Goal: Task Accomplishment & Management: Use online tool/utility

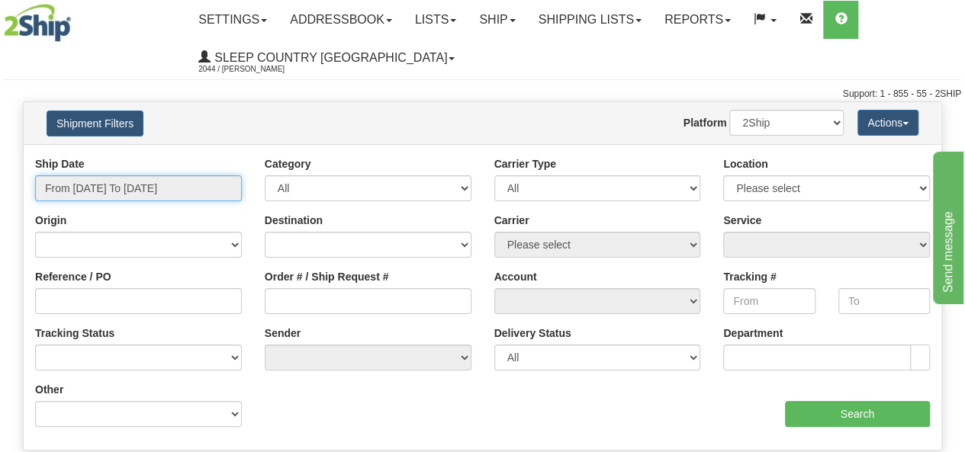
click at [118, 190] on input "From [DATE] To [DATE]" at bounding box center [138, 188] width 207 height 26
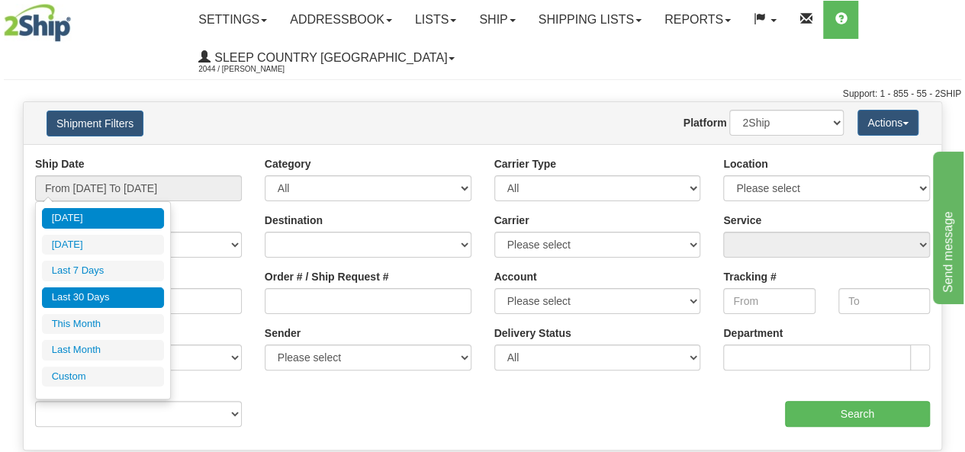
click at [107, 303] on li "Last 30 Days" at bounding box center [103, 298] width 122 height 21
type input "From [DATE] To [DATE]"
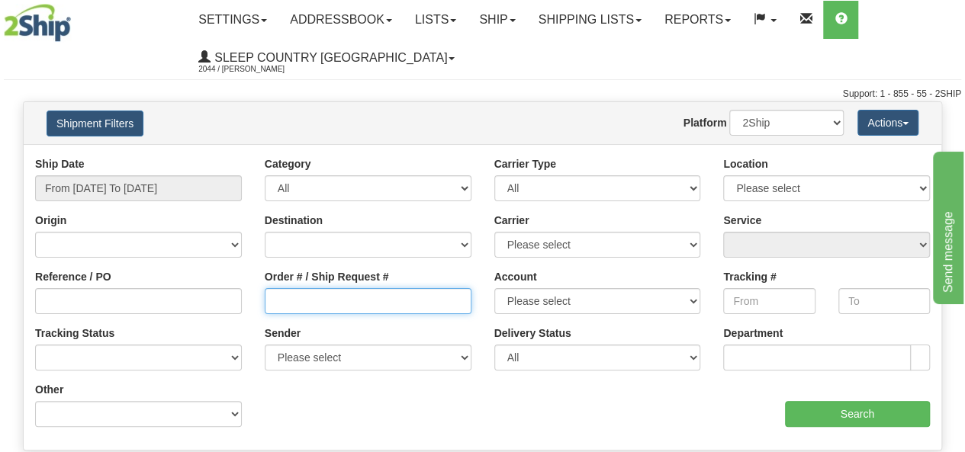
click at [305, 295] on input "Order # / Ship Request #" at bounding box center [368, 301] width 207 height 26
paste input "9000I011972"
type input "9000I011972"
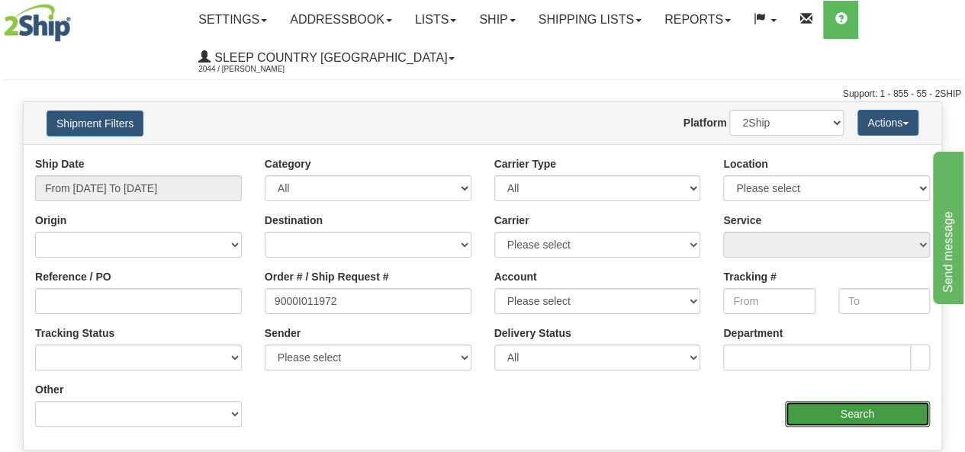
click at [828, 416] on input "Search" at bounding box center [858, 414] width 146 height 26
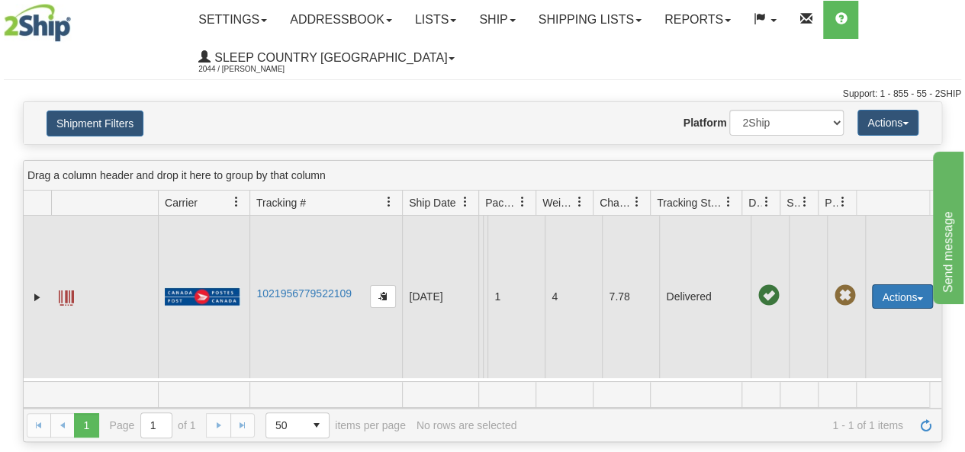
click at [898, 294] on button "Actions" at bounding box center [902, 296] width 61 height 24
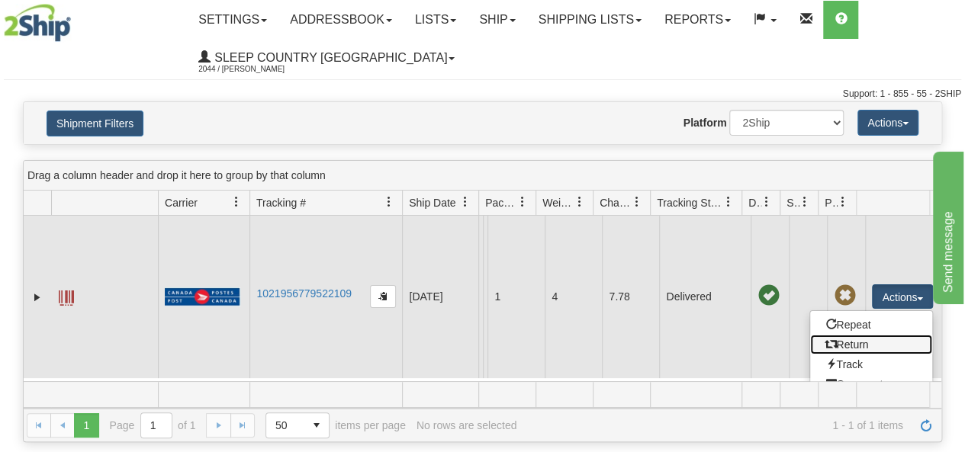
click at [848, 345] on link "Return" at bounding box center [871, 345] width 122 height 20
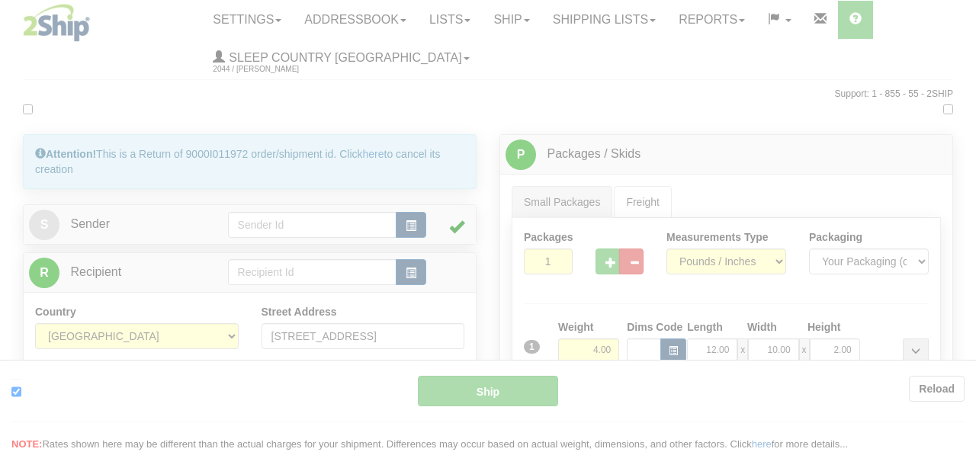
type input "DOM.EP"
type input "08:24"
type input "16:00"
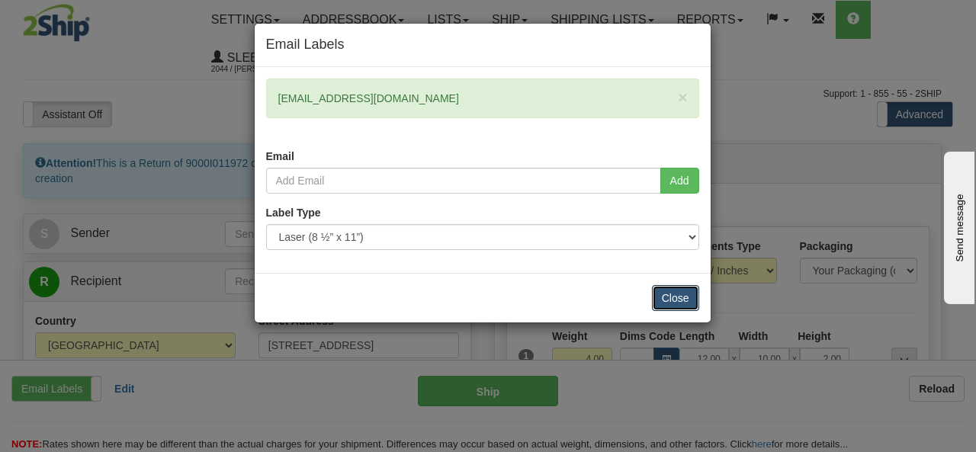
drag, startPoint x: 673, startPoint y: 293, endPoint x: 602, endPoint y: 293, distance: 70.2
click at [673, 293] on button "Close" at bounding box center [675, 298] width 47 height 26
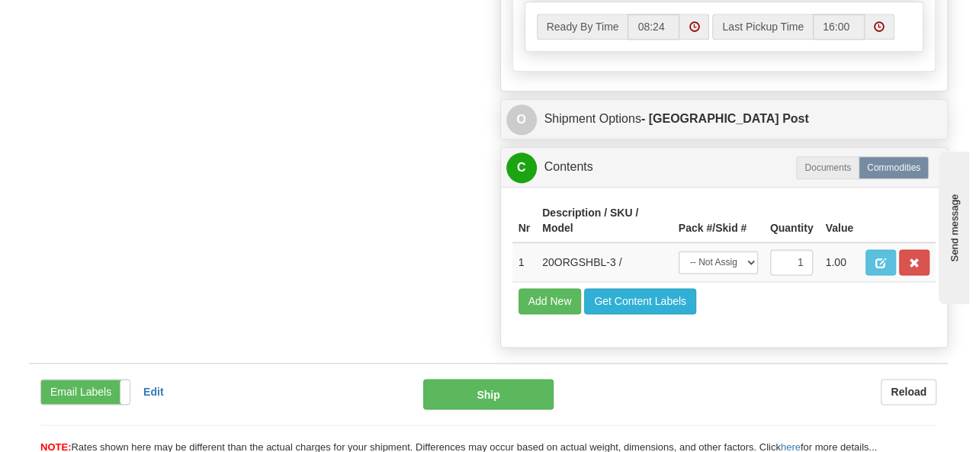
scroll to position [991, 0]
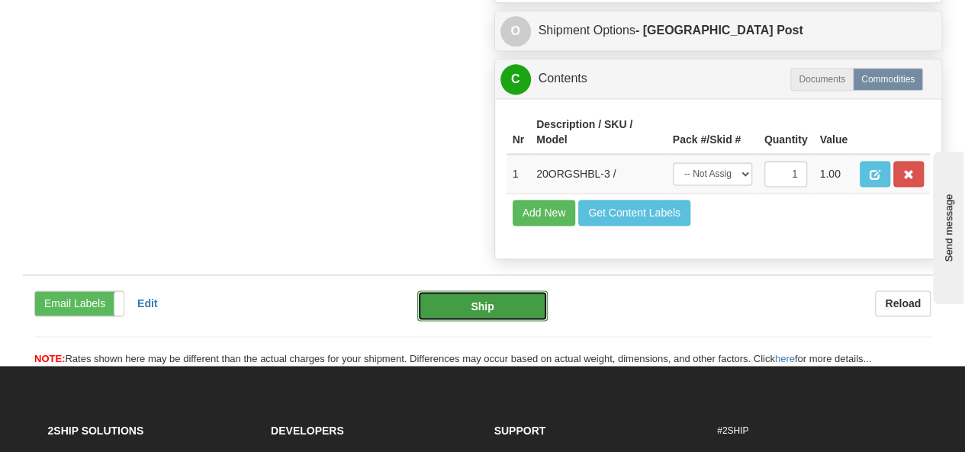
click at [480, 320] on button "Ship" at bounding box center [482, 306] width 130 height 31
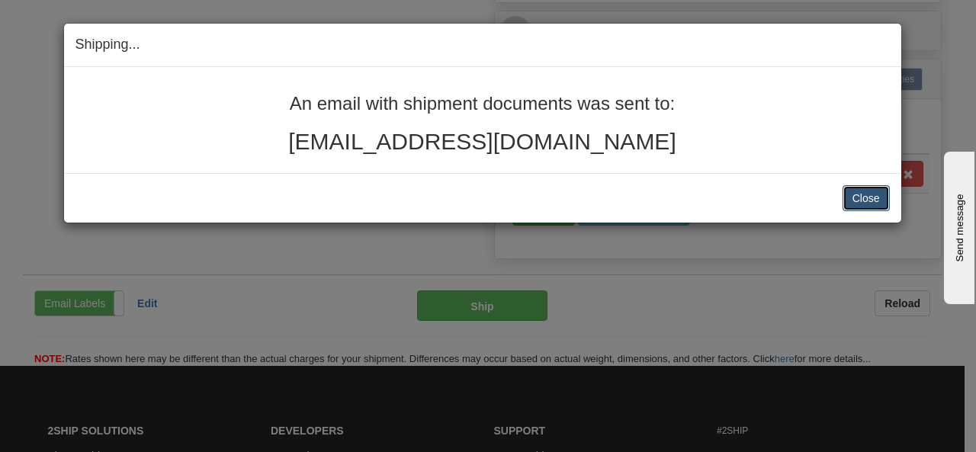
click at [866, 193] on button "Close" at bounding box center [866, 198] width 47 height 26
